Goal: Task Accomplishment & Management: Manage account settings

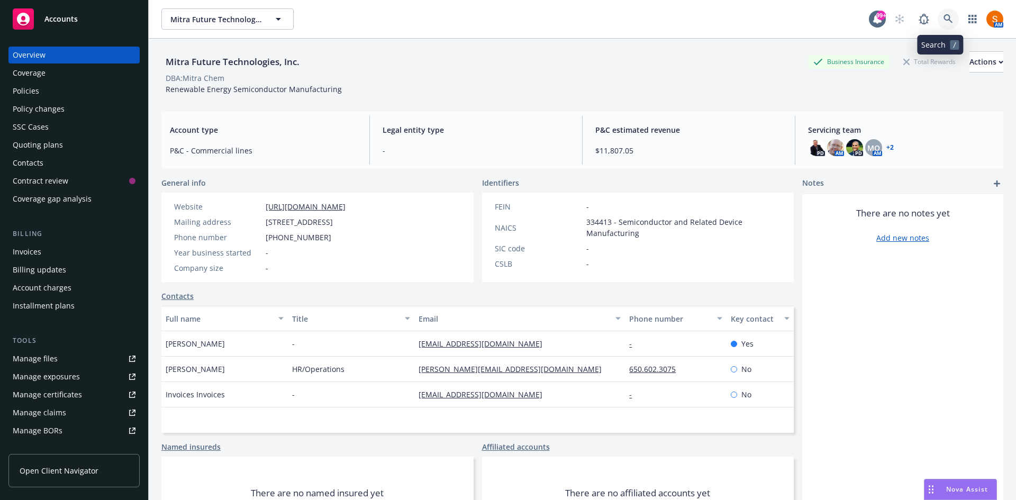
click at [944, 19] on icon at bounding box center [949, 19] width 10 height 10
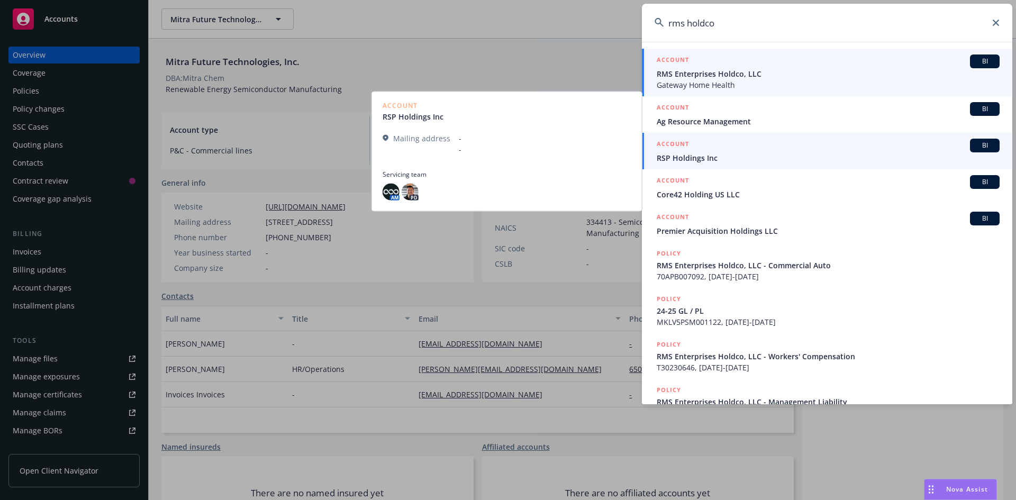
type input "rms holdco"
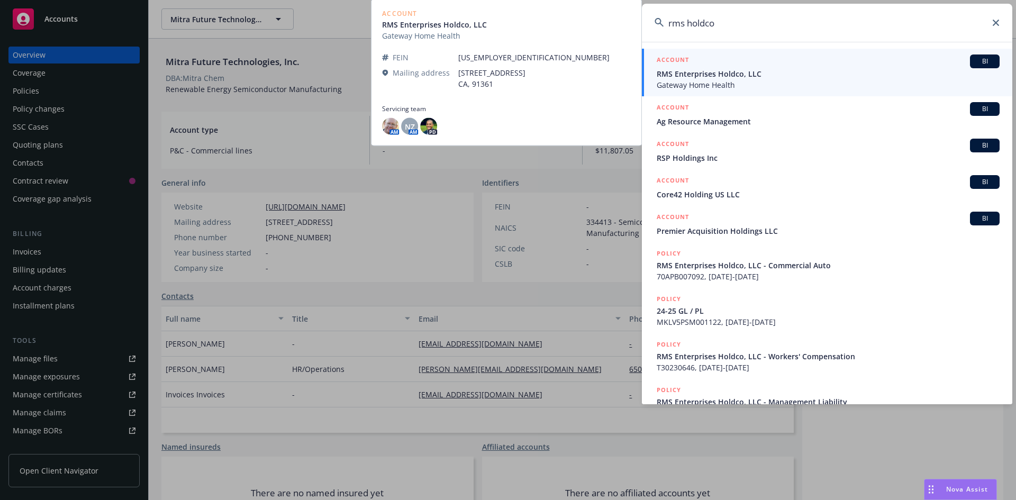
click at [706, 79] on span "Gateway Home Health" at bounding box center [828, 84] width 343 height 11
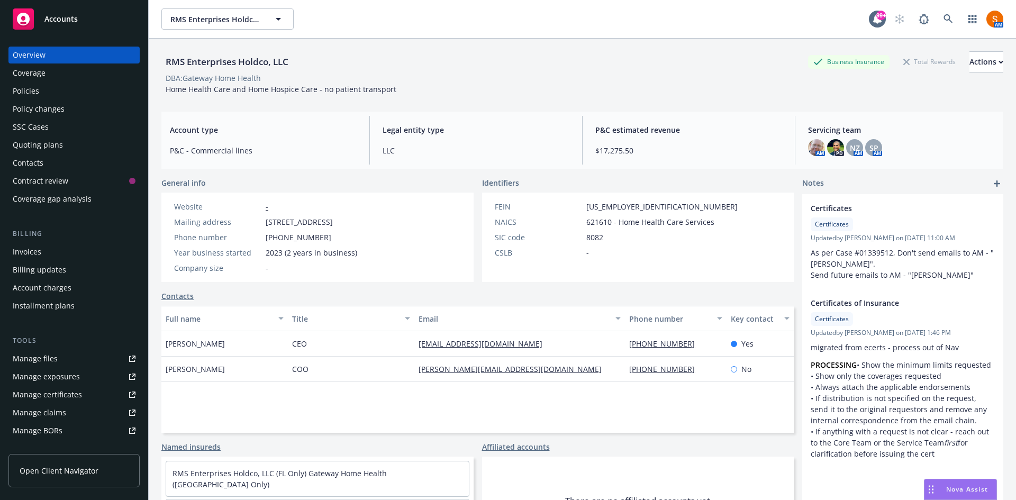
click at [333, 223] on span "[STREET_ADDRESS]" at bounding box center [299, 221] width 67 height 11
click at [430, 38] on div "RMS Enterprises Holdco, LLC RMS Enterprises Holdco, LLC 99+ AM" at bounding box center [583, 19] width 868 height 39
click at [944, 485] on div "Nova Assist" at bounding box center [967, 489] width 59 height 9
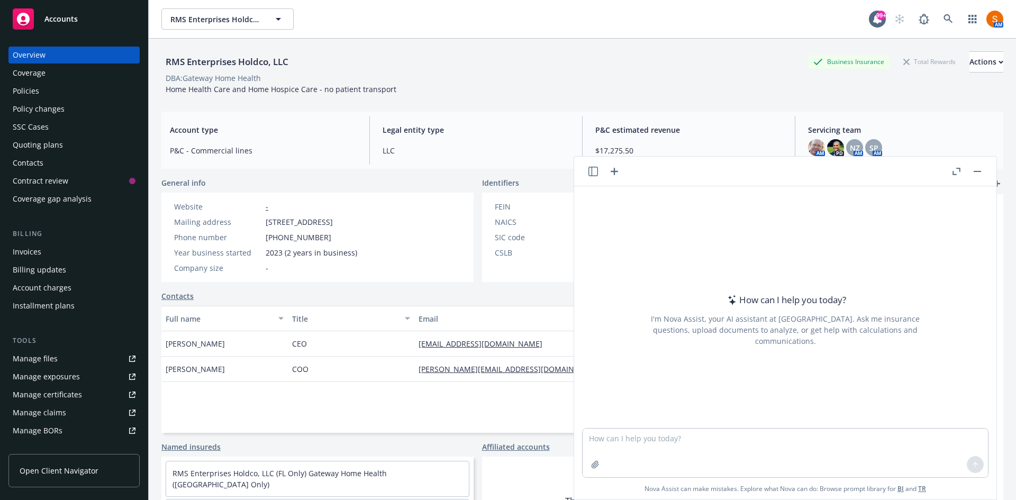
click at [954, 173] on icon "button" at bounding box center [957, 171] width 8 height 7
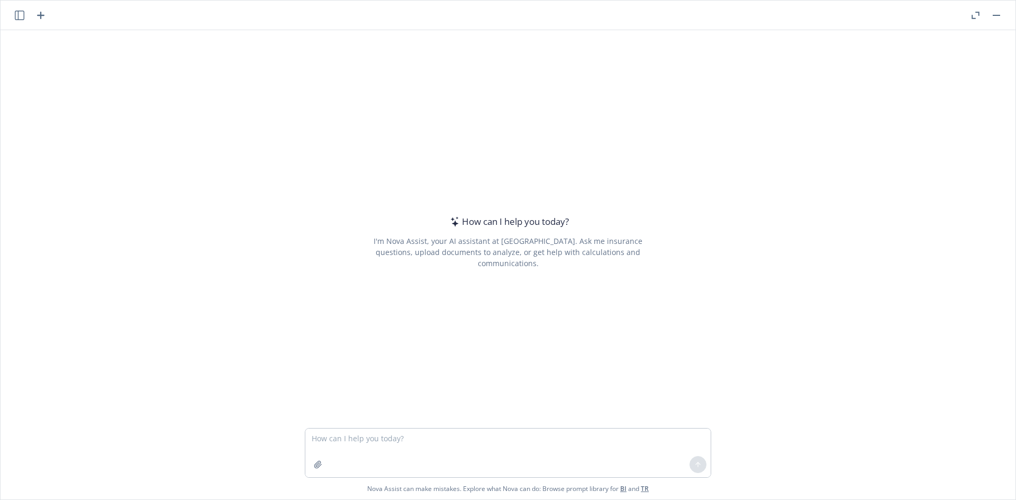
click at [994, 12] on button "button" at bounding box center [996, 15] width 13 height 13
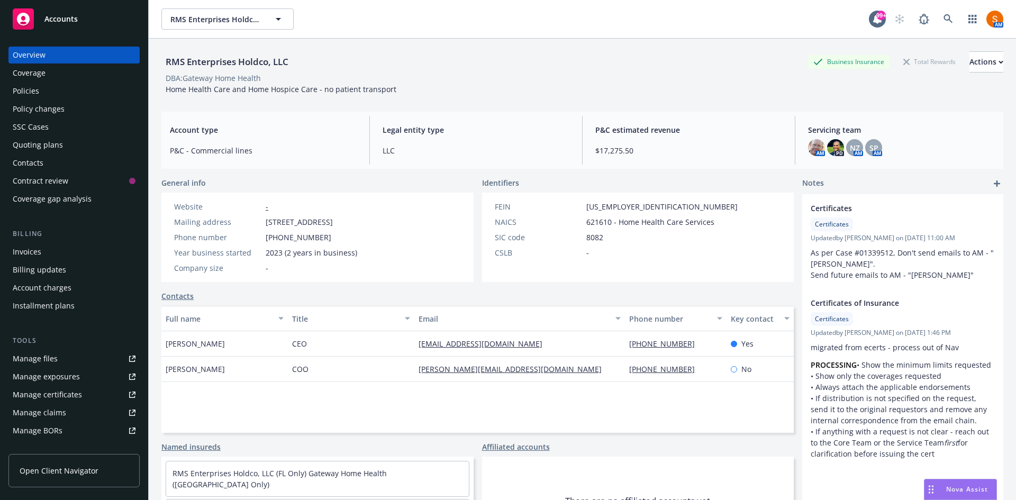
click at [26, 92] on div "Policies" at bounding box center [26, 91] width 26 height 17
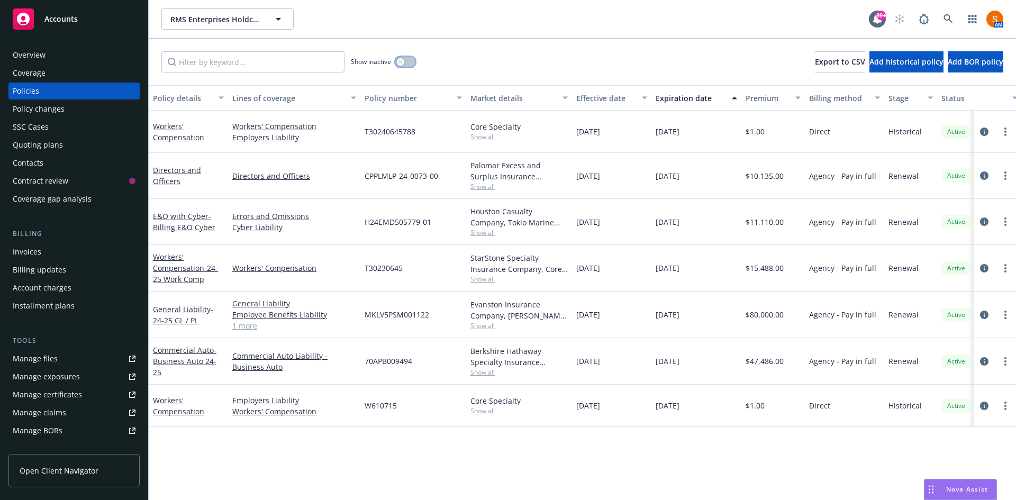
click at [409, 60] on button "button" at bounding box center [405, 62] width 20 height 11
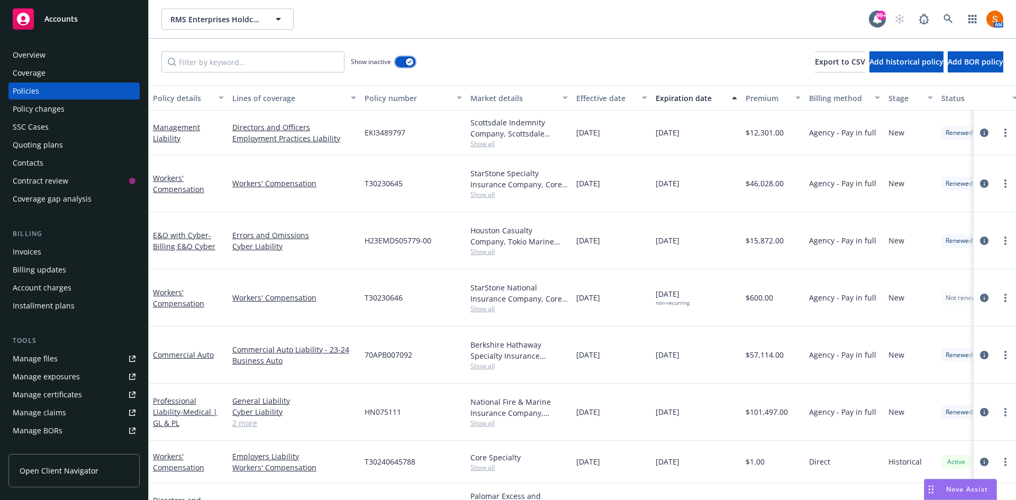
click at [409, 60] on div "button" at bounding box center [409, 61] width 7 height 7
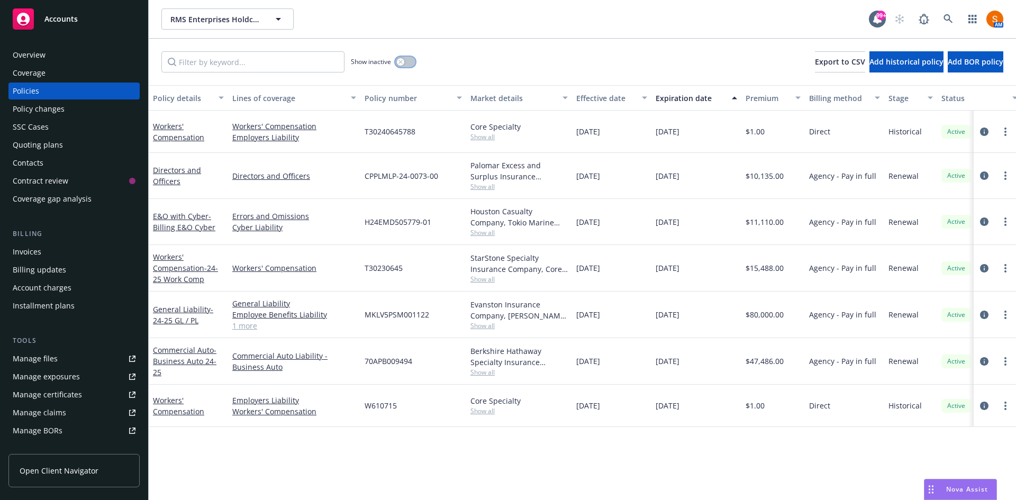
click at [410, 59] on button "button" at bounding box center [405, 62] width 20 height 11
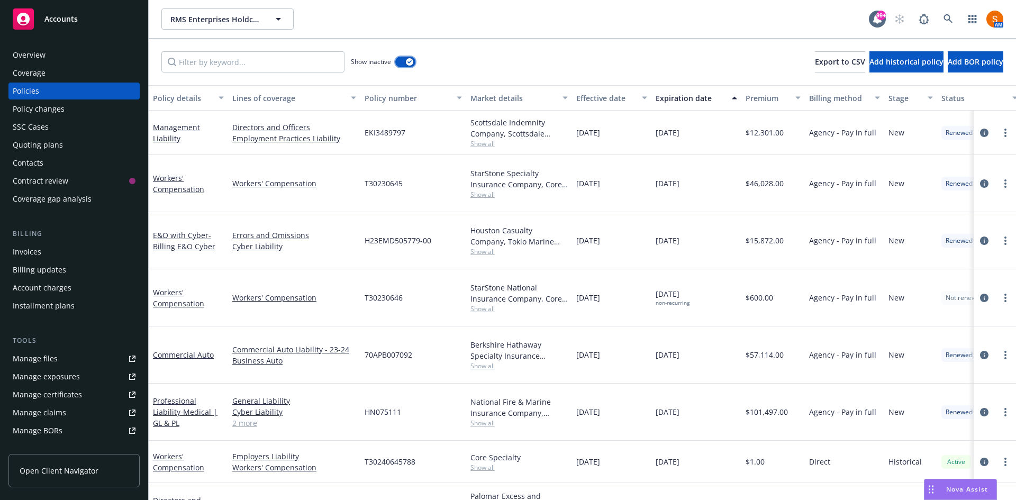
click at [399, 62] on button "button" at bounding box center [405, 62] width 20 height 11
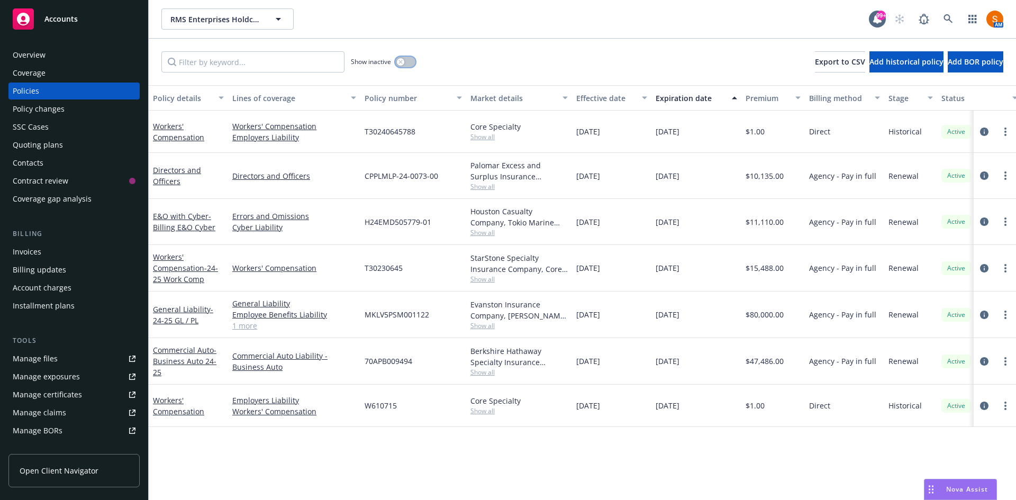
click at [406, 62] on button "button" at bounding box center [405, 62] width 20 height 11
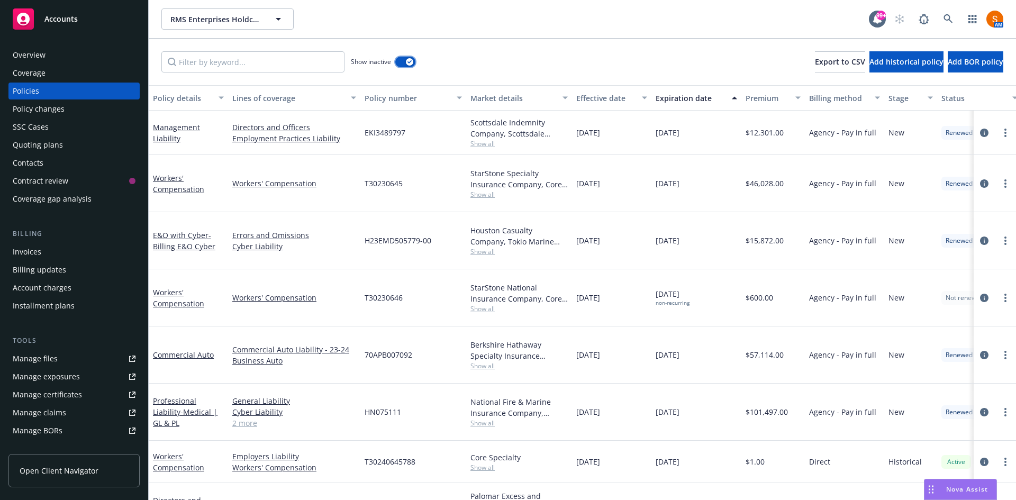
click at [412, 61] on div "button" at bounding box center [409, 61] width 7 height 7
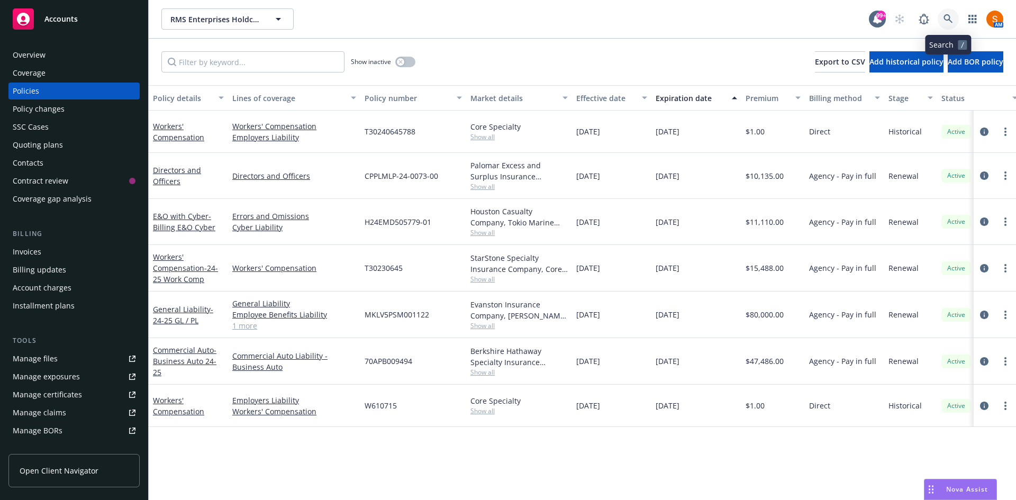
click at [944, 19] on icon at bounding box center [949, 19] width 10 height 10
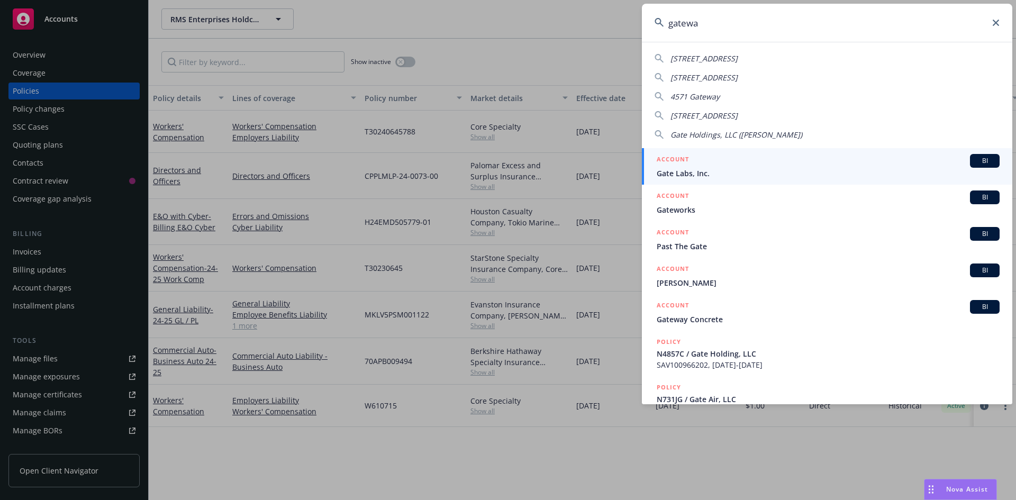
type input "gateway"
